Goal: Information Seeking & Learning: Learn about a topic

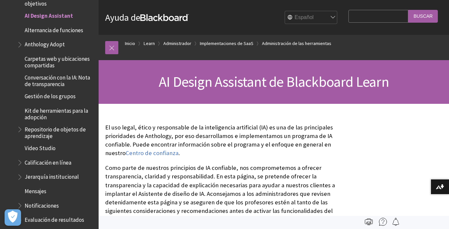
click at [350, 19] on input "Search Query" at bounding box center [378, 16] width 60 height 13
click at [349, 16] on input "Search Query" at bounding box center [378, 16] width 60 height 13
paste input "🎯 Objetivo Potenciar la reflexión crítica y creativa sobre la importancia de la…"
type input "🎯 Objetivo Potenciar la reflexión crítica y creativa sobre la importancia de la…"
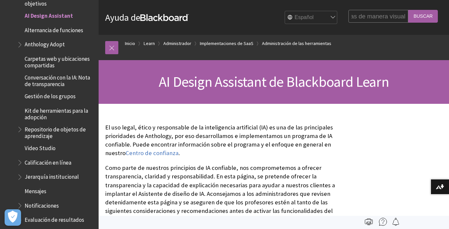
click at [428, 15] on input "Buscar" at bounding box center [423, 16] width 30 height 13
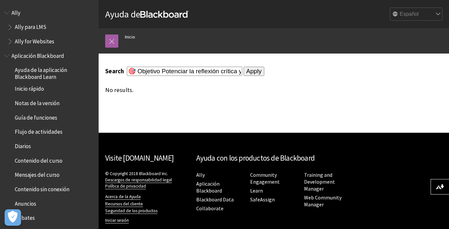
click at [33, 16] on span "Ally" at bounding box center [49, 12] width 91 height 11
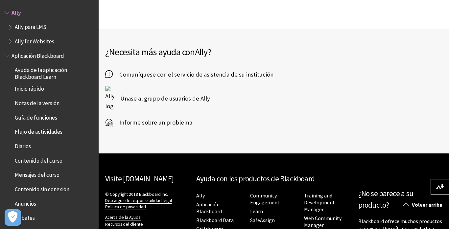
scroll to position [282, 0]
